Goal: Task Accomplishment & Management: Manage account settings

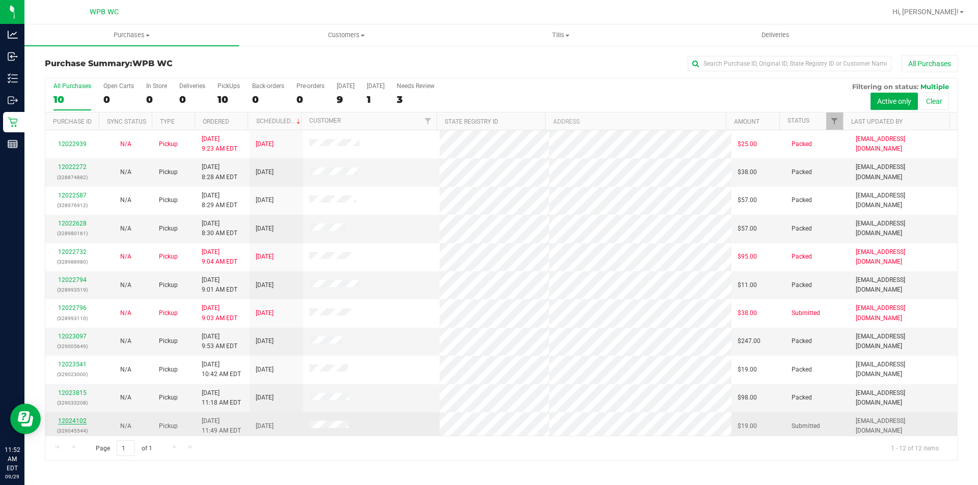
click at [73, 421] on link "12024102" at bounding box center [72, 421] width 29 height 7
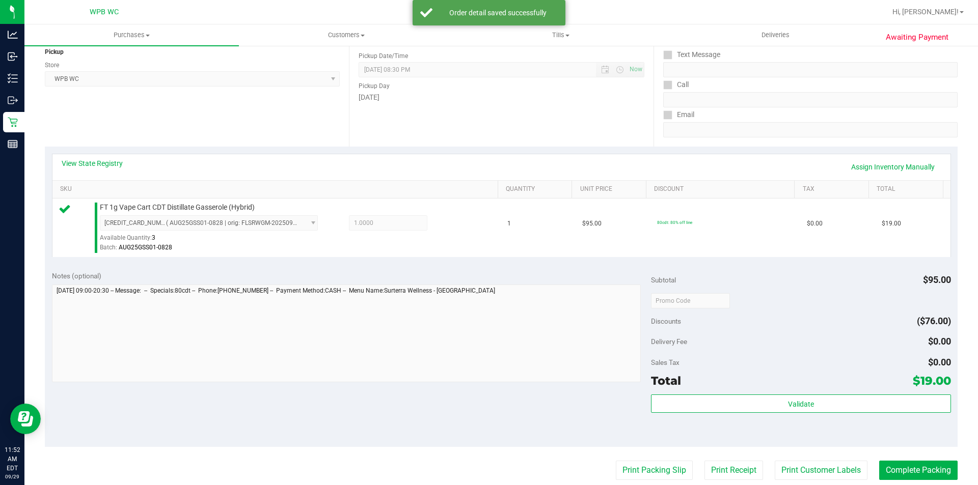
scroll to position [204, 0]
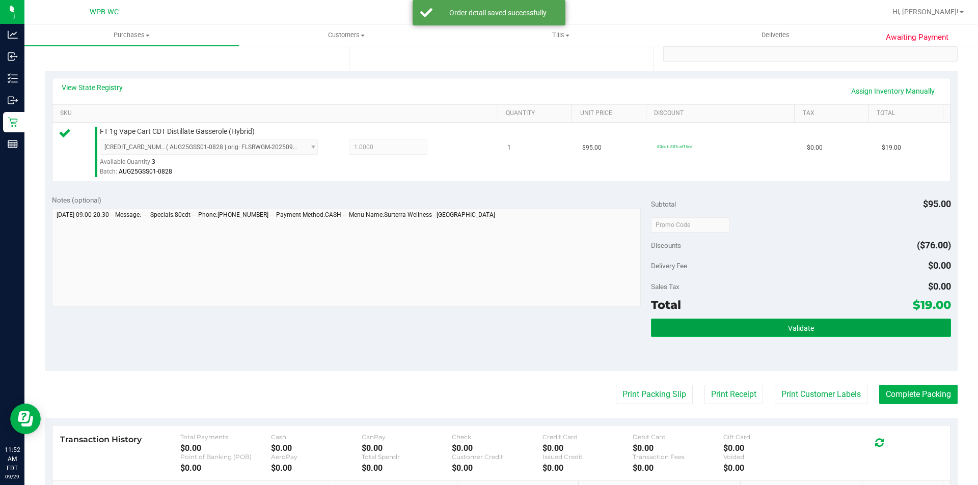
click at [807, 321] on button "Validate" at bounding box center [800, 328] width 299 height 18
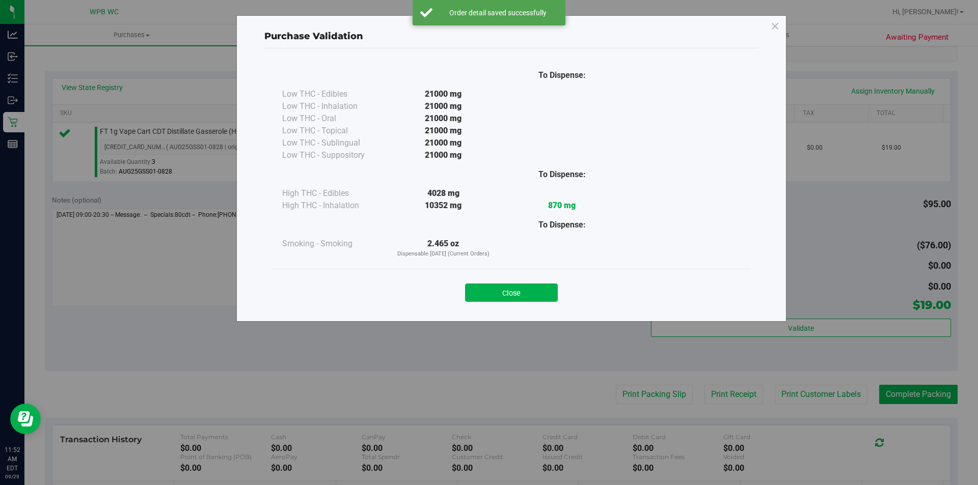
click at [529, 280] on div "Close" at bounding box center [511, 289] width 463 height 25
click at [529, 287] on button "Close" at bounding box center [511, 293] width 93 height 18
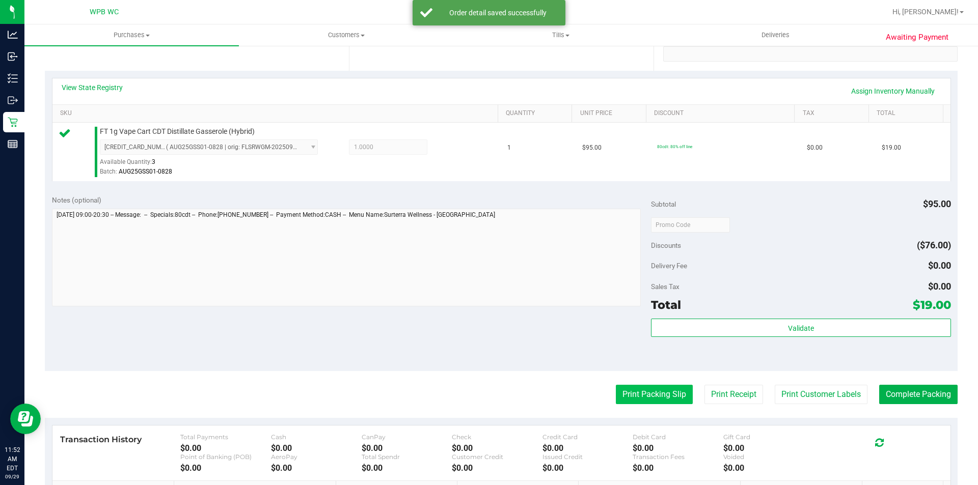
click at [665, 395] on button "Print Packing Slip" at bounding box center [654, 394] width 77 height 19
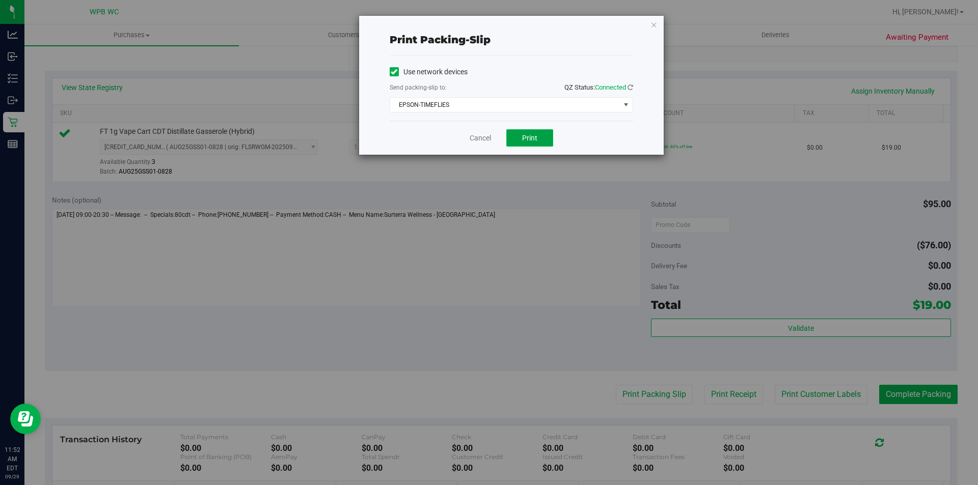
click at [535, 140] on span "Print" at bounding box center [529, 138] width 15 height 8
click at [485, 136] on link "Cancel" at bounding box center [479, 138] width 21 height 11
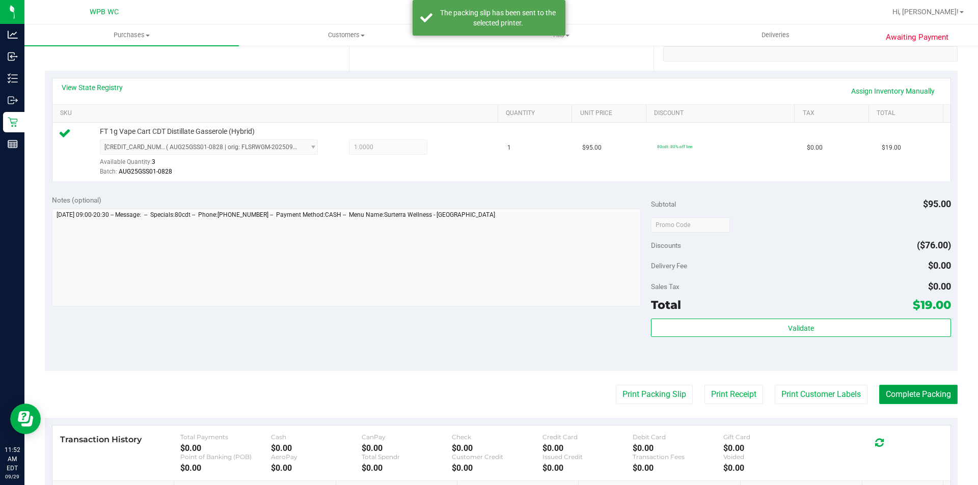
drag, startPoint x: 926, startPoint y: 387, endPoint x: 919, endPoint y: 394, distance: 9.8
click at [920, 393] on button "Complete Packing" at bounding box center [918, 394] width 78 height 19
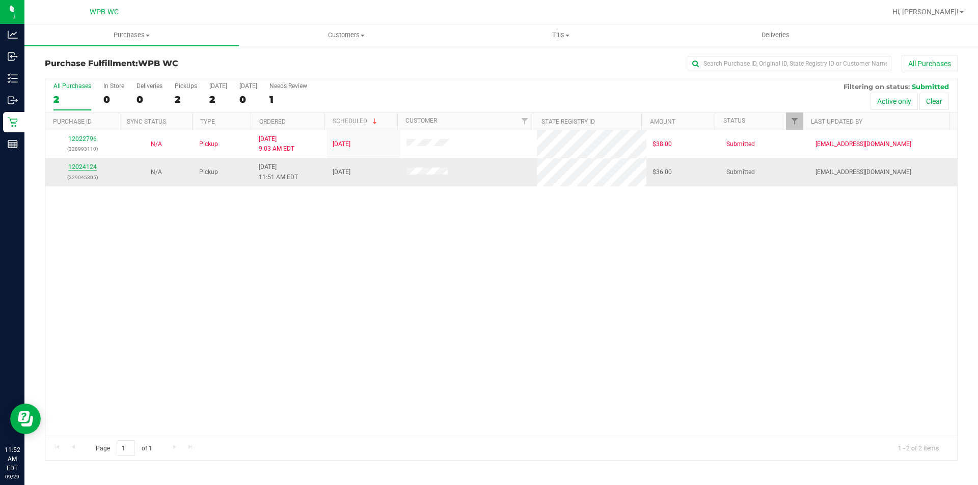
click at [86, 169] on link "12024124" at bounding box center [82, 166] width 29 height 7
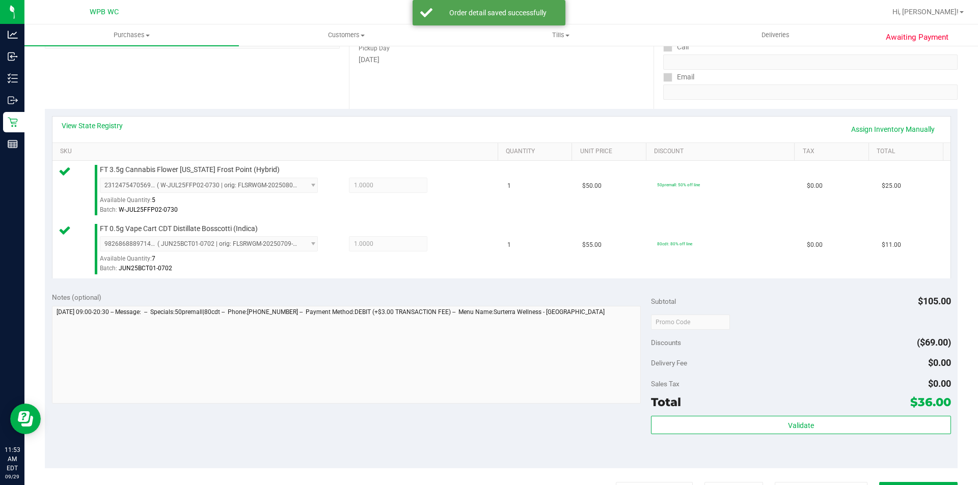
scroll to position [305, 0]
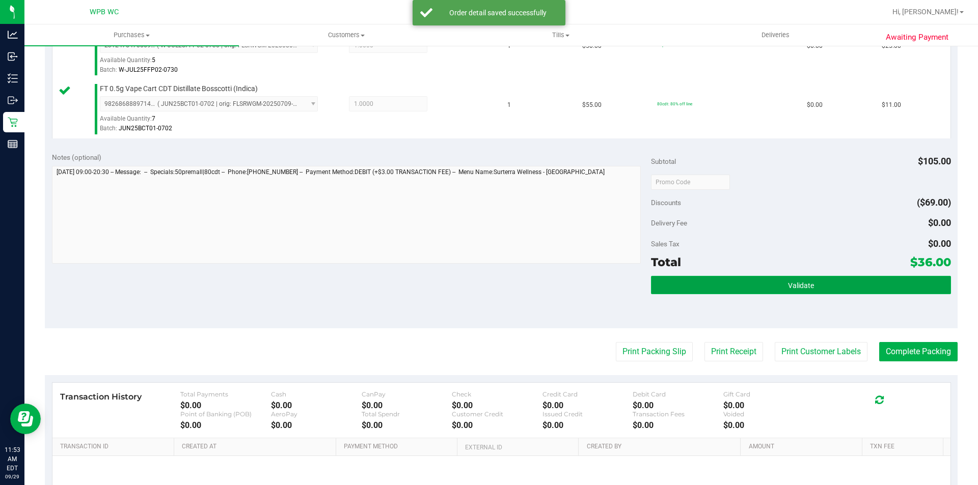
click at [759, 281] on button "Validate" at bounding box center [800, 285] width 299 height 18
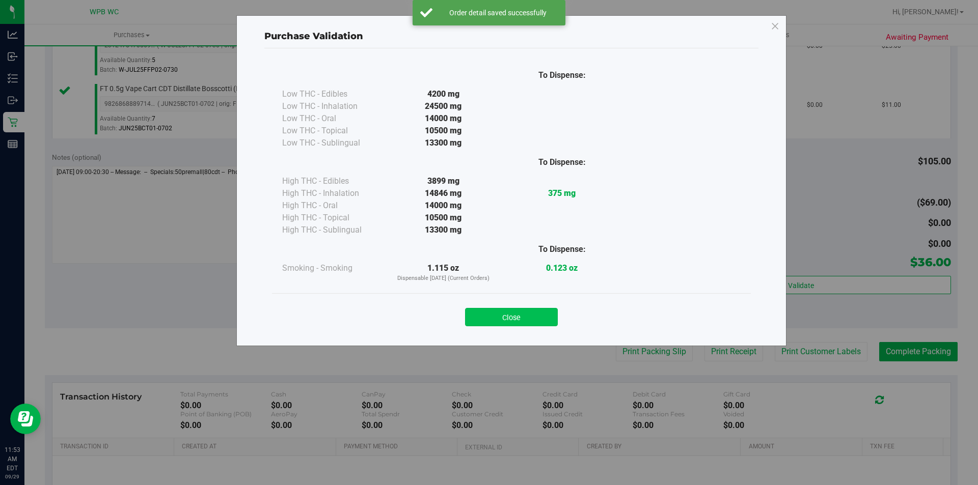
click at [526, 319] on button "Close" at bounding box center [511, 317] width 93 height 18
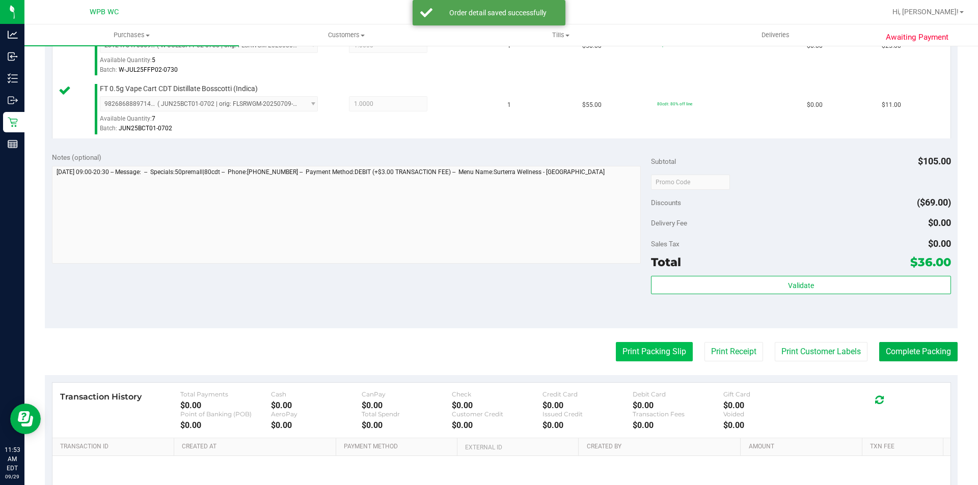
click at [650, 347] on button "Print Packing Slip" at bounding box center [654, 351] width 77 height 19
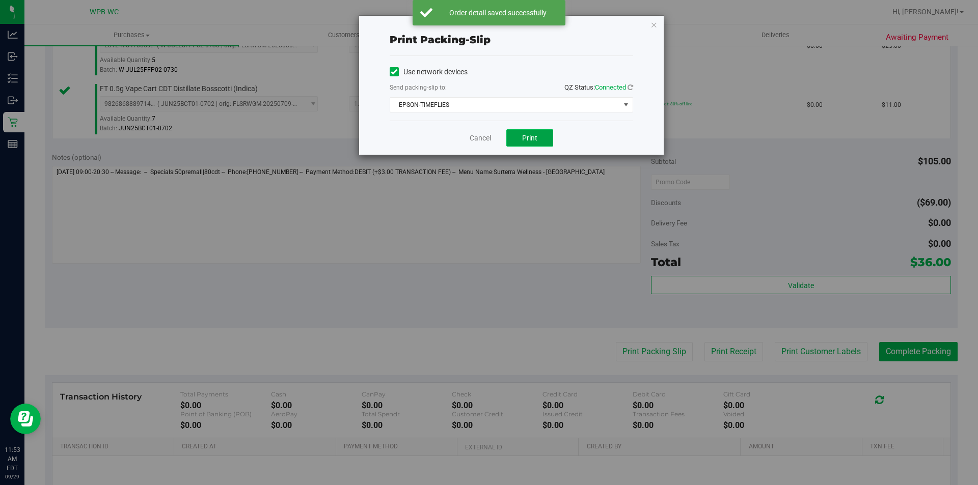
click at [549, 141] on button "Print" at bounding box center [529, 137] width 47 height 17
click at [488, 135] on link "Cancel" at bounding box center [479, 138] width 21 height 11
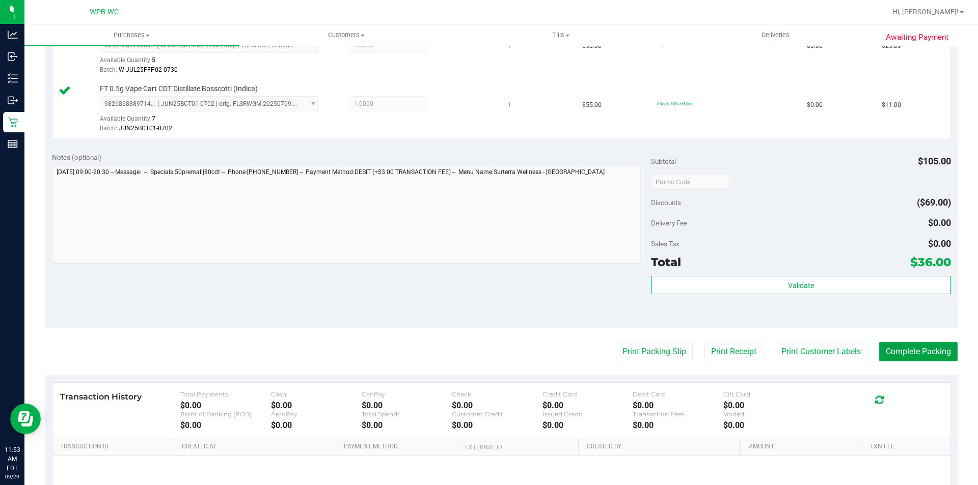
click at [931, 352] on button "Complete Packing" at bounding box center [918, 351] width 78 height 19
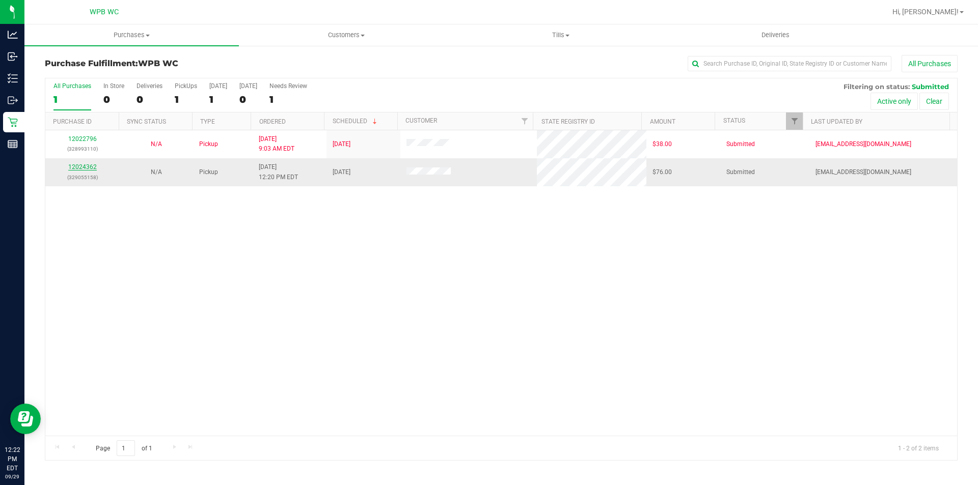
click at [79, 164] on link "12024362" at bounding box center [82, 166] width 29 height 7
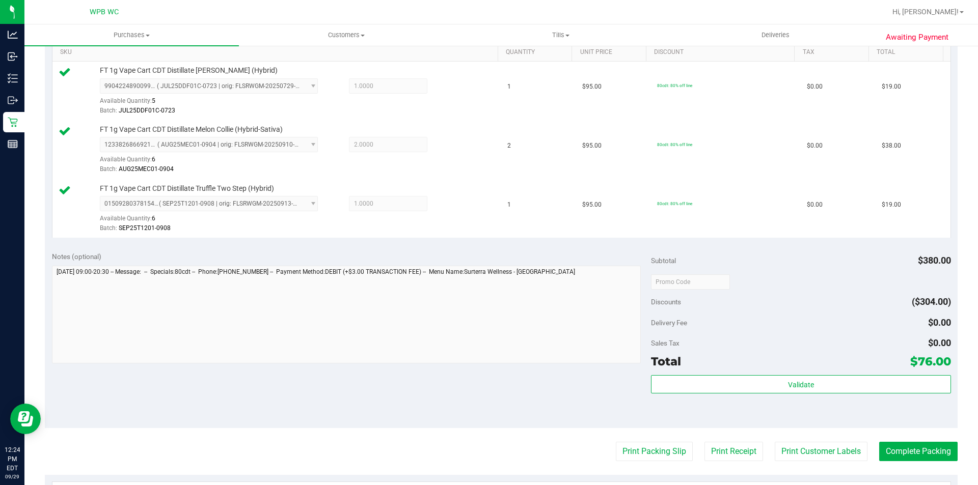
scroll to position [305, 0]
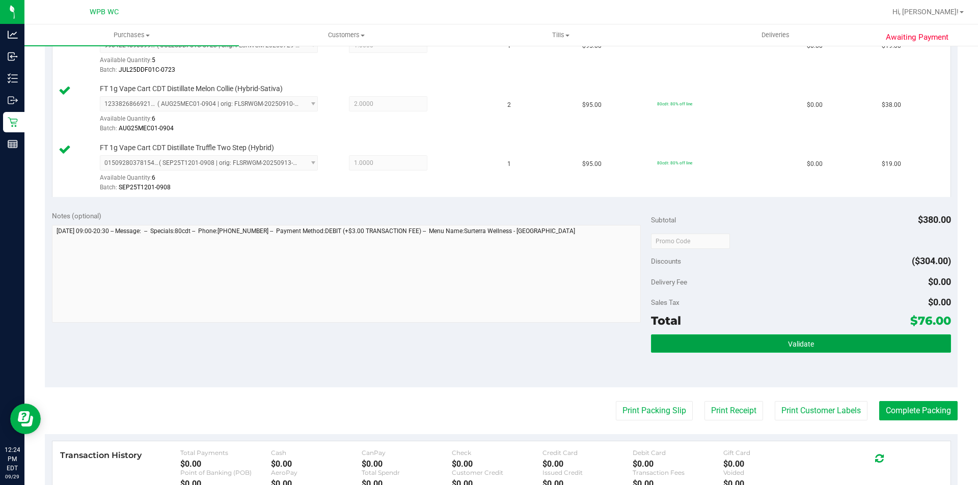
click at [776, 352] on button "Validate" at bounding box center [800, 344] width 299 height 18
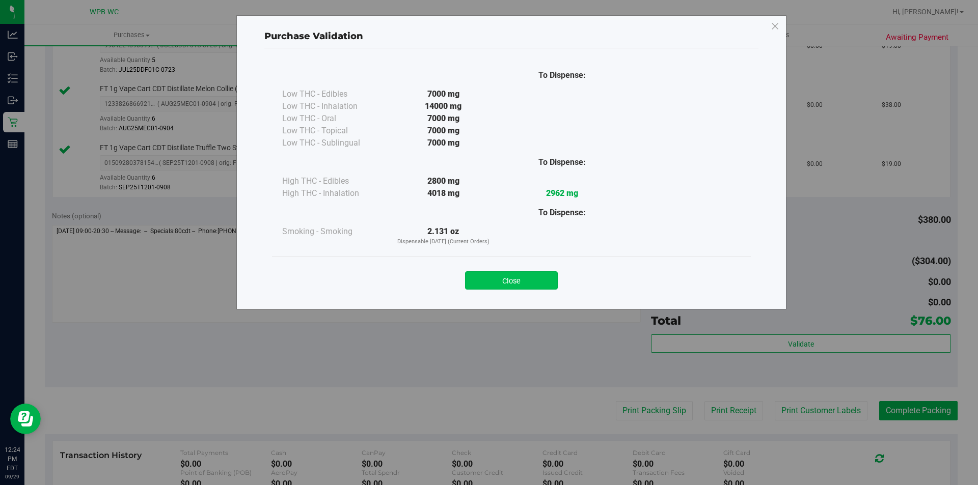
click at [545, 277] on button "Close" at bounding box center [511, 280] width 93 height 18
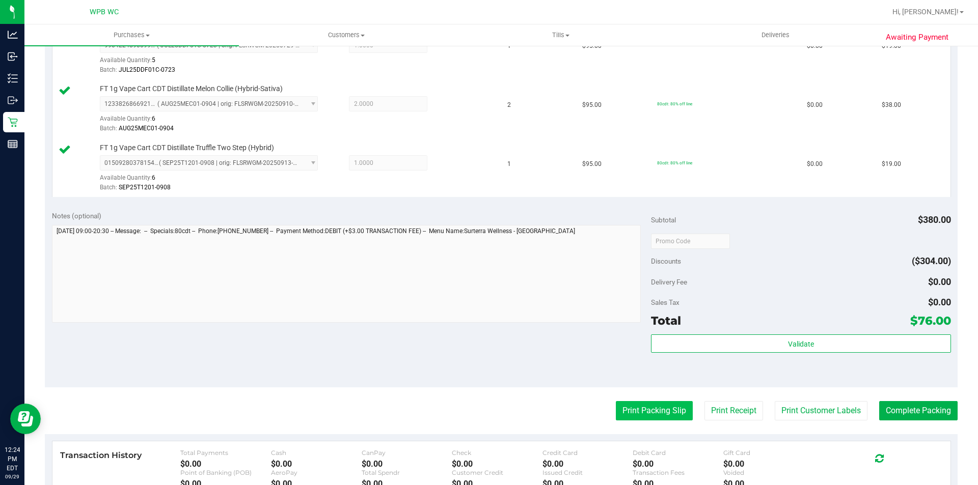
click at [651, 420] on button "Print Packing Slip" at bounding box center [654, 410] width 77 height 19
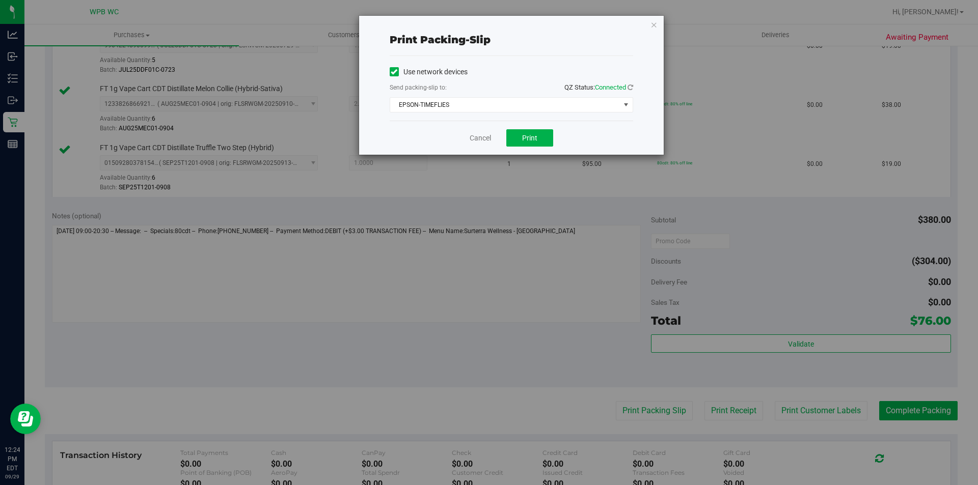
click at [531, 127] on div "Cancel Print" at bounding box center [511, 138] width 243 height 34
click at [528, 137] on span "Print" at bounding box center [529, 138] width 15 height 8
click at [480, 140] on link "Cancel" at bounding box center [479, 138] width 21 height 11
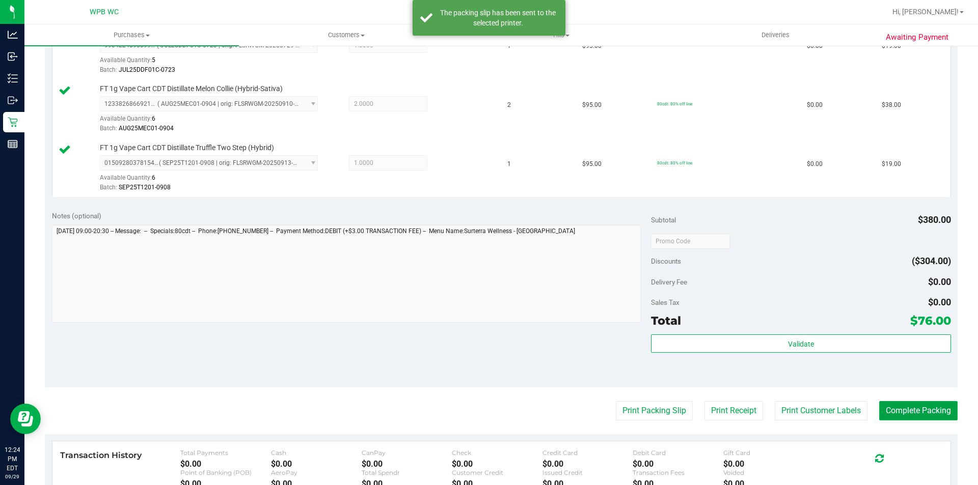
click at [917, 406] on button "Complete Packing" at bounding box center [918, 410] width 78 height 19
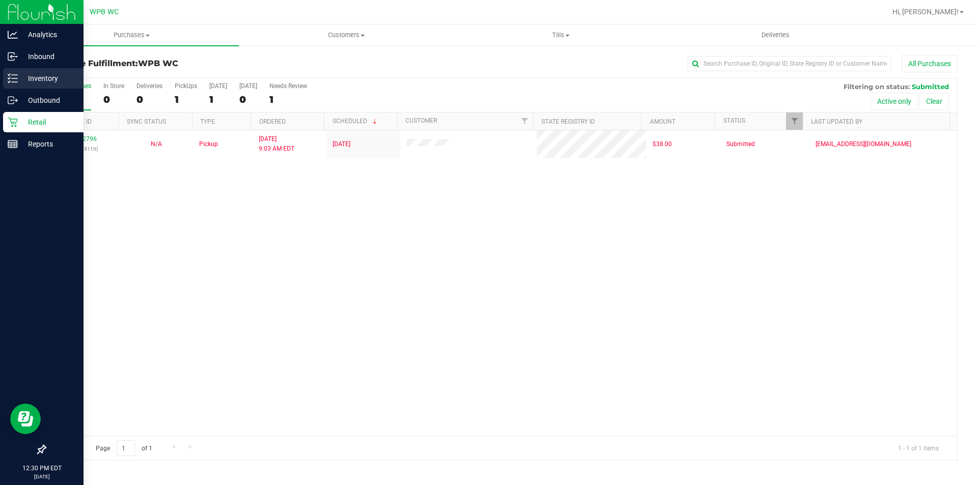
click at [40, 78] on p "Inventory" at bounding box center [48, 78] width 61 height 12
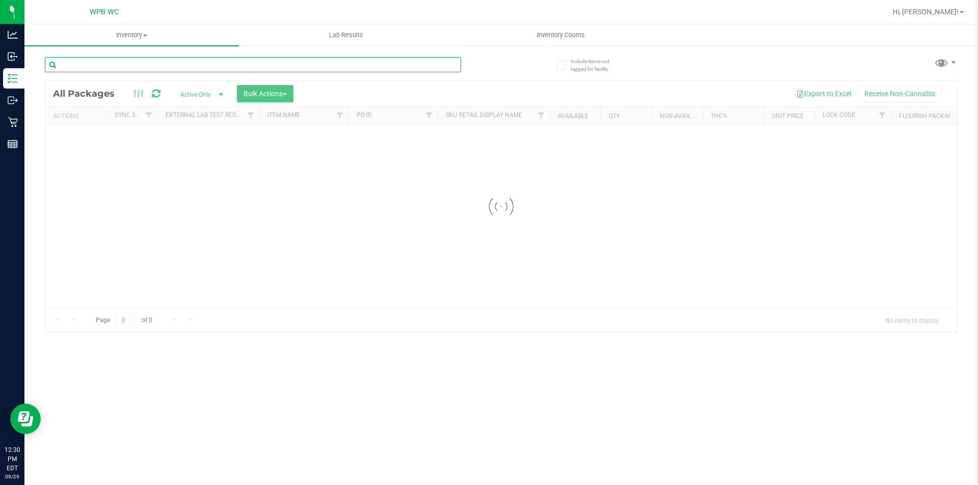
click at [145, 69] on input "text" at bounding box center [253, 64] width 416 height 15
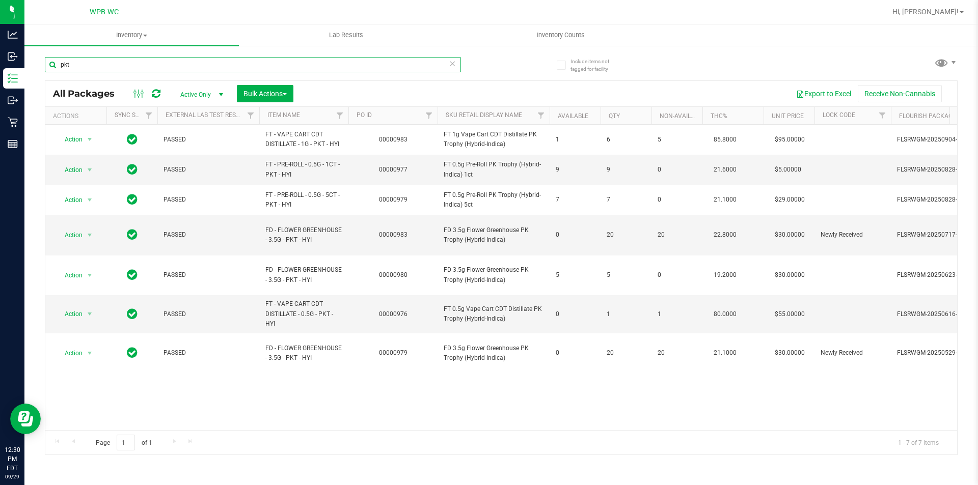
type input "pkt"
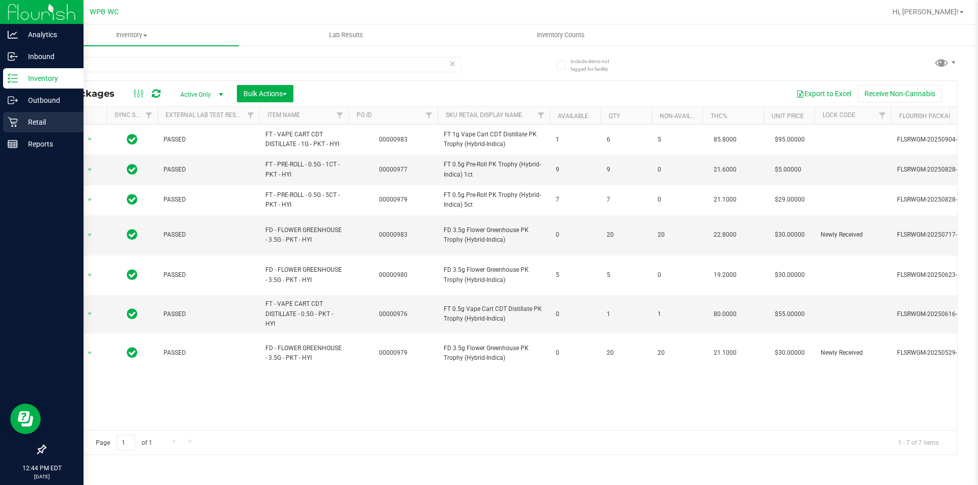
click at [34, 121] on p "Retail" at bounding box center [48, 122] width 61 height 12
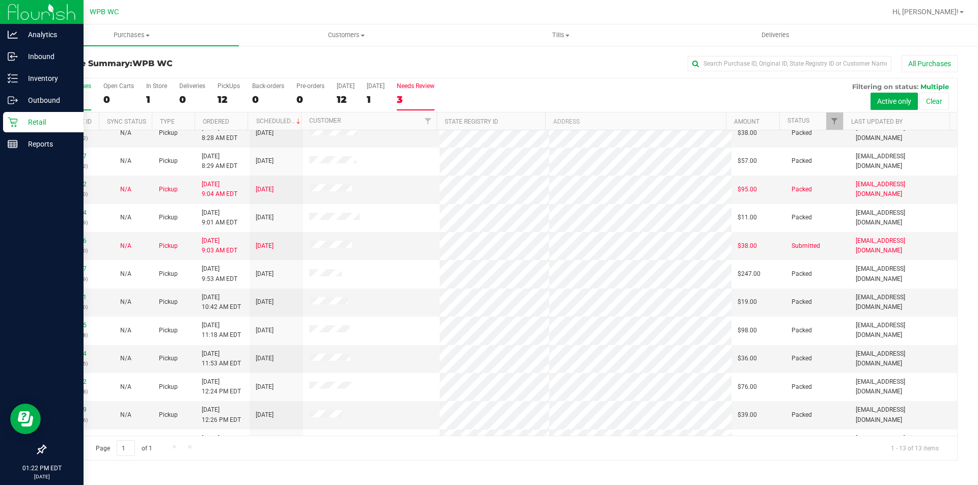
scroll to position [61, 0]
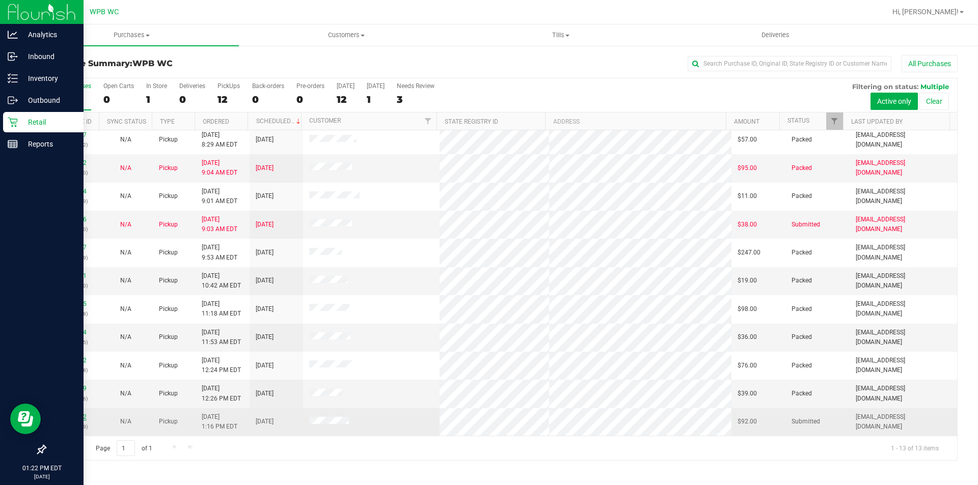
click at [68, 420] on link "12024792" at bounding box center [72, 416] width 29 height 7
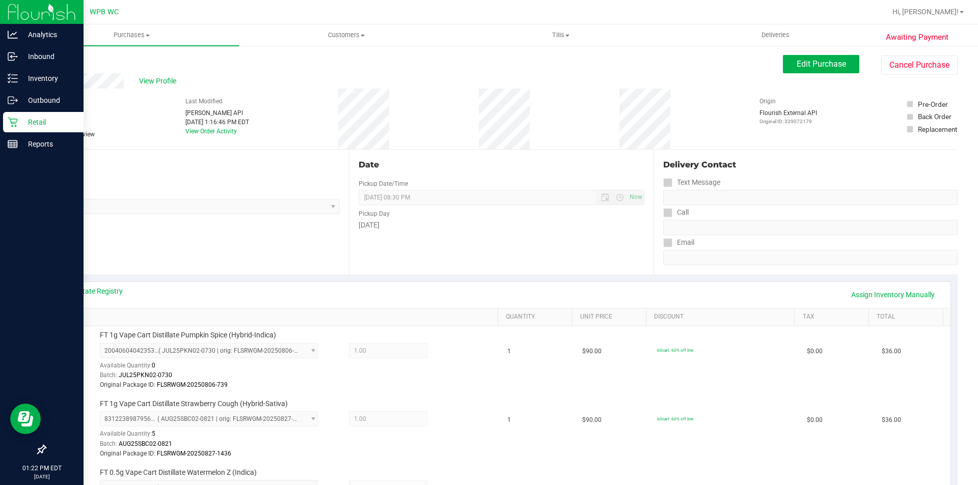
click at [19, 123] on p "Retail" at bounding box center [48, 122] width 61 height 12
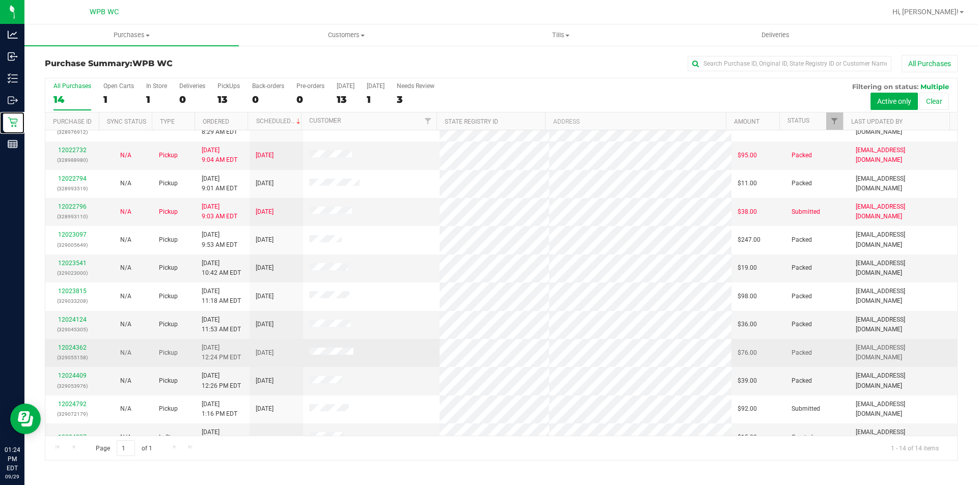
scroll to position [89, 0]
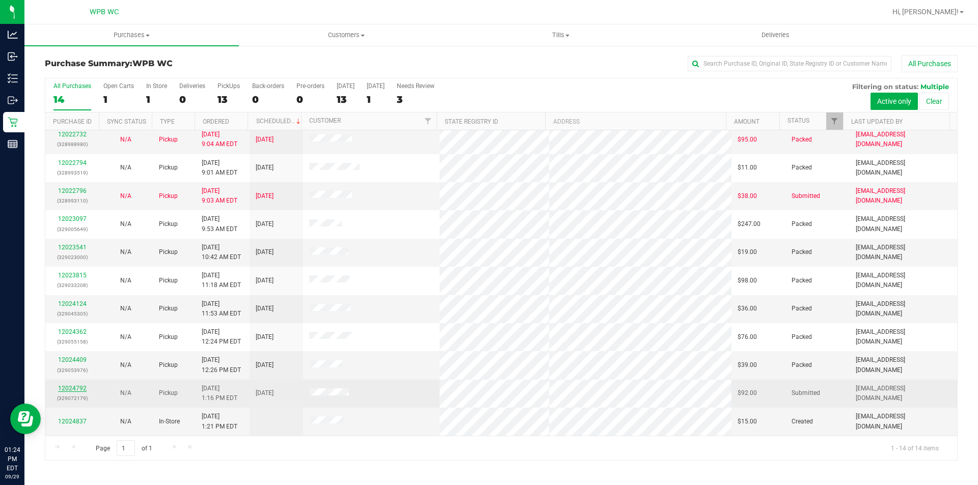
click at [69, 387] on link "12024792" at bounding box center [72, 388] width 29 height 7
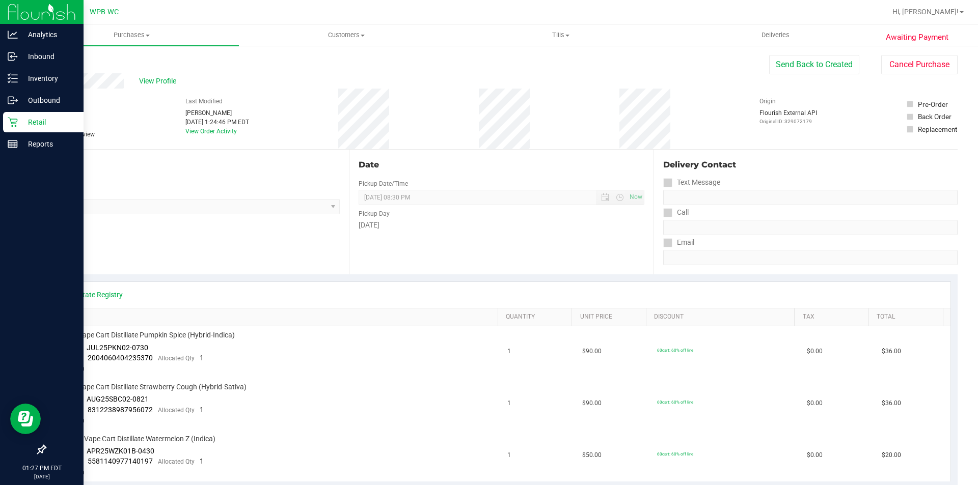
click at [10, 126] on icon at bounding box center [13, 122] width 10 height 10
